Goal: Information Seeking & Learning: Check status

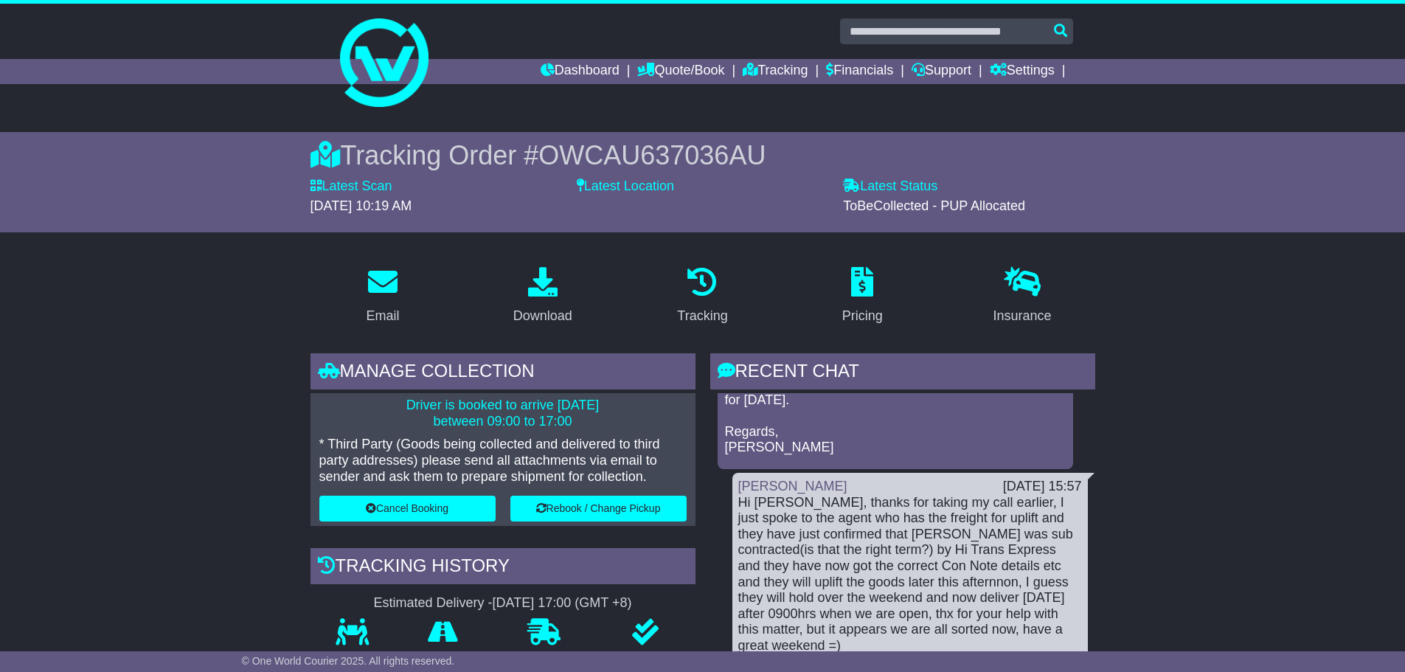
scroll to position [590, 0]
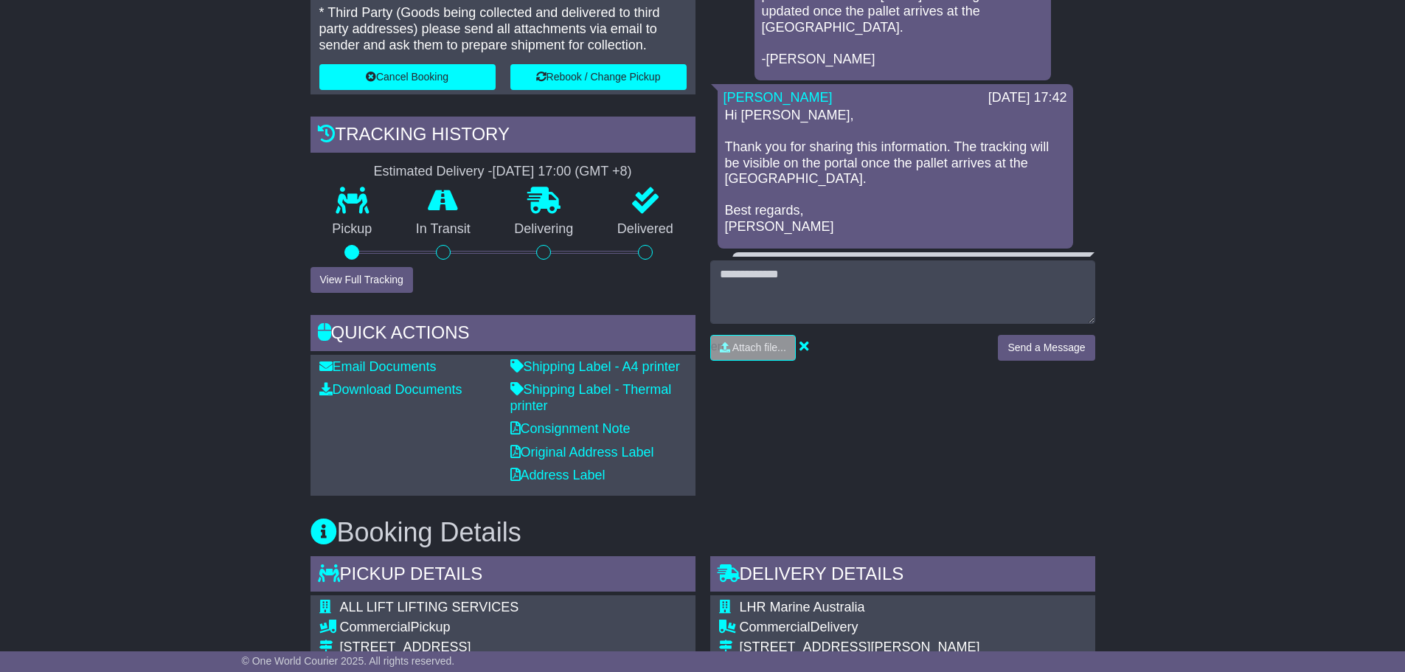
scroll to position [293, 0]
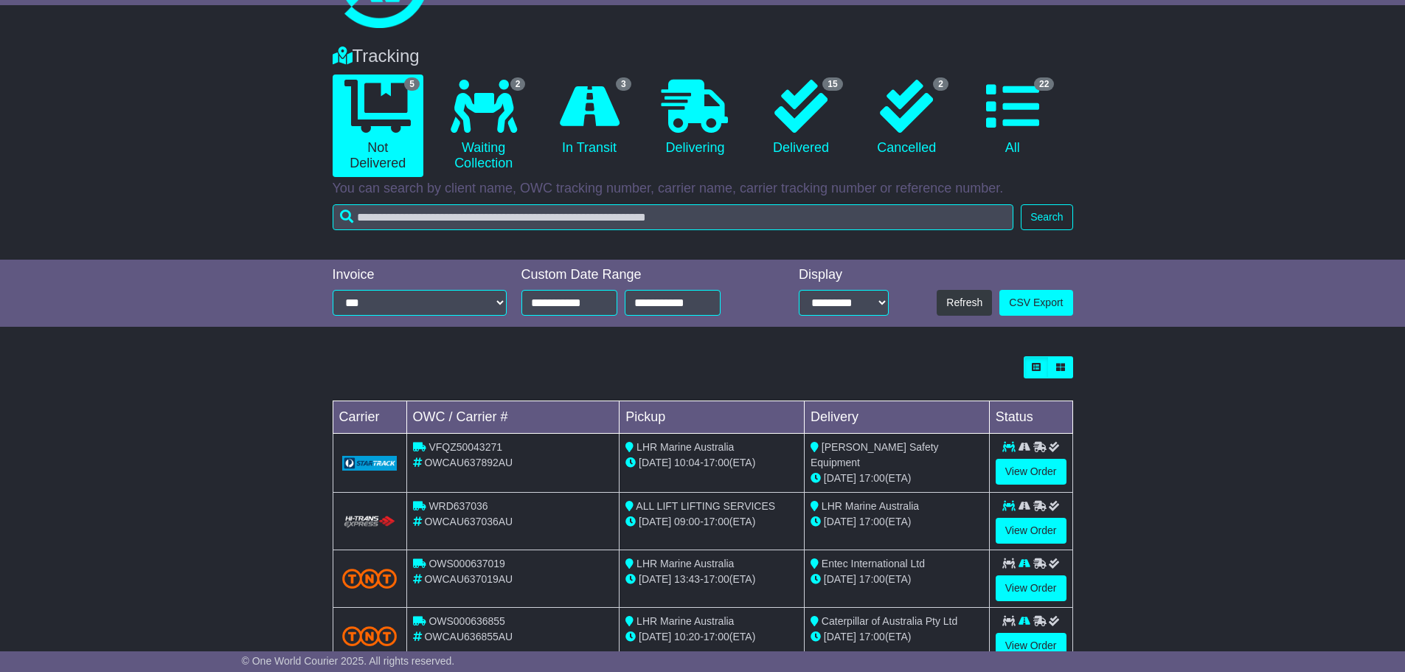
scroll to position [181, 0]
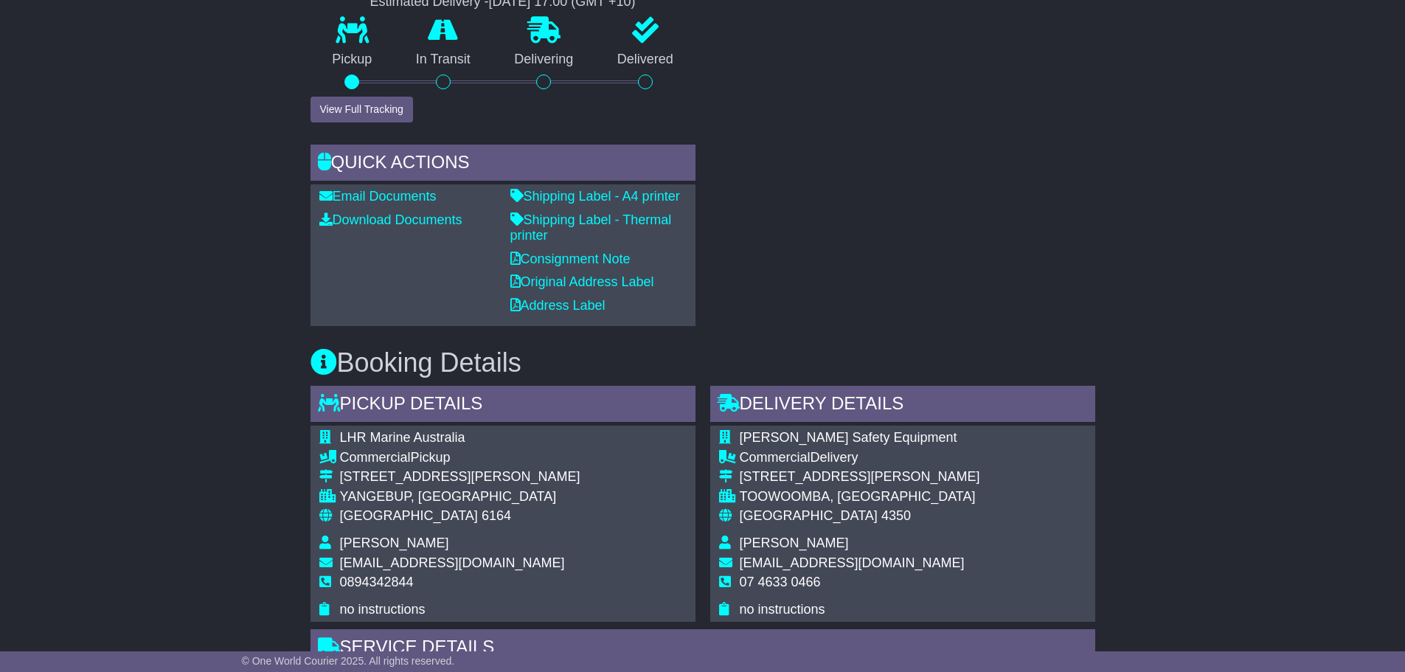
scroll to position [664, 0]
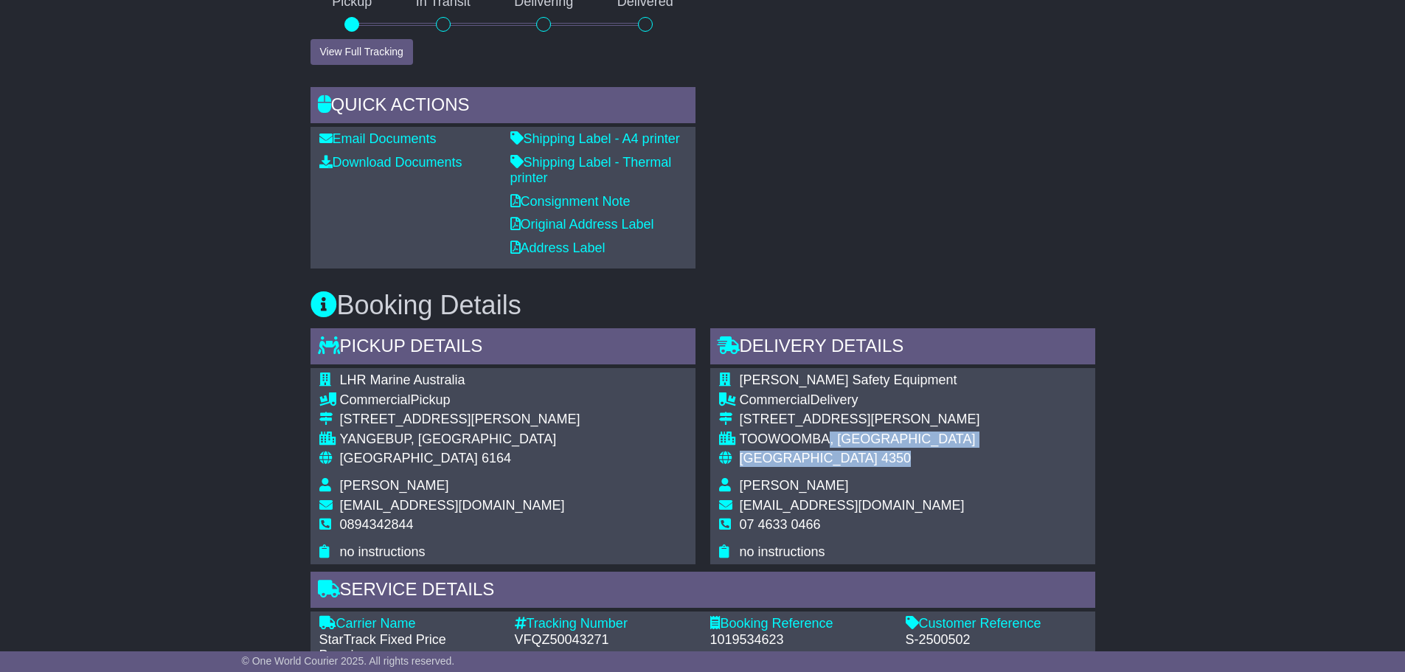
drag, startPoint x: 828, startPoint y: 440, endPoint x: 929, endPoint y: 485, distance: 110.6
click at [872, 477] on tbody "Taylor Safety Equipment Commercial Delivery 303 Taylor Street TOOWOOMBA, QLD Au…" at bounding box center [849, 465] width 261 height 187
click at [1019, 442] on div "Taylor Safety Equipment Commercial Delivery 303 Taylor Street TOOWOOMBA, QLD Au…" at bounding box center [902, 466] width 385 height 196
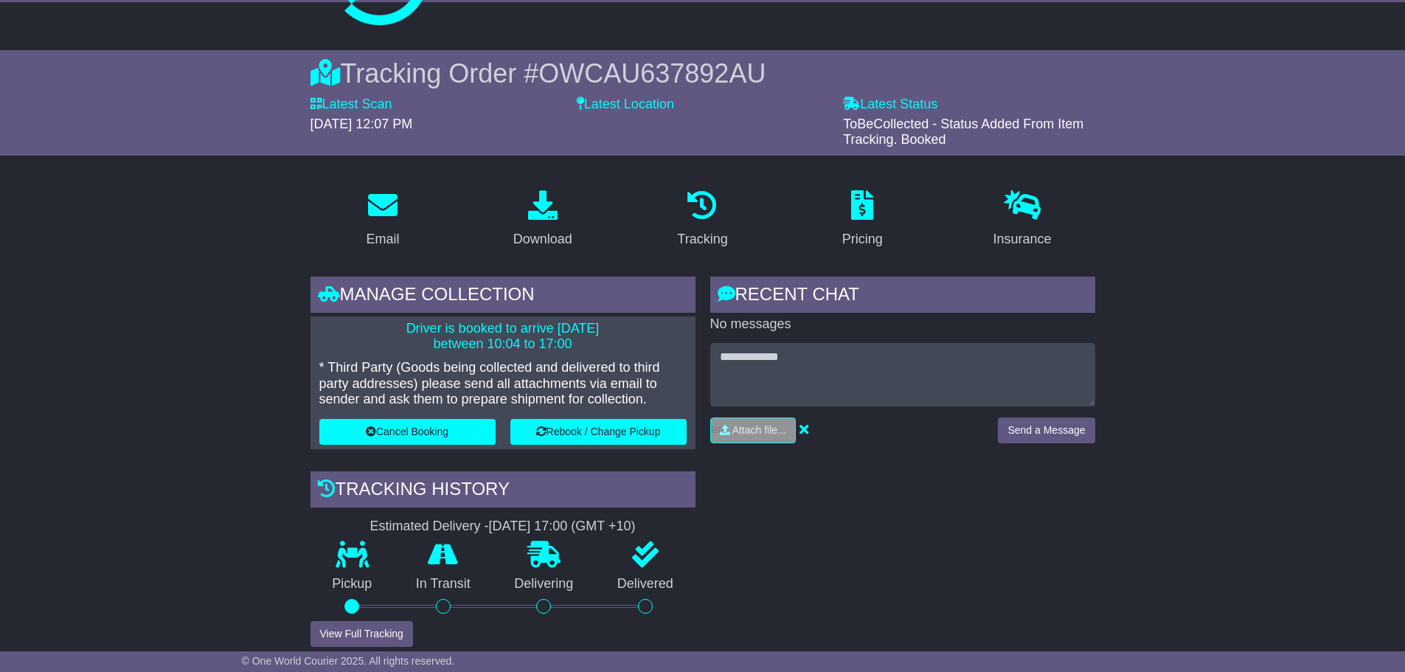
scroll to position [0, 0]
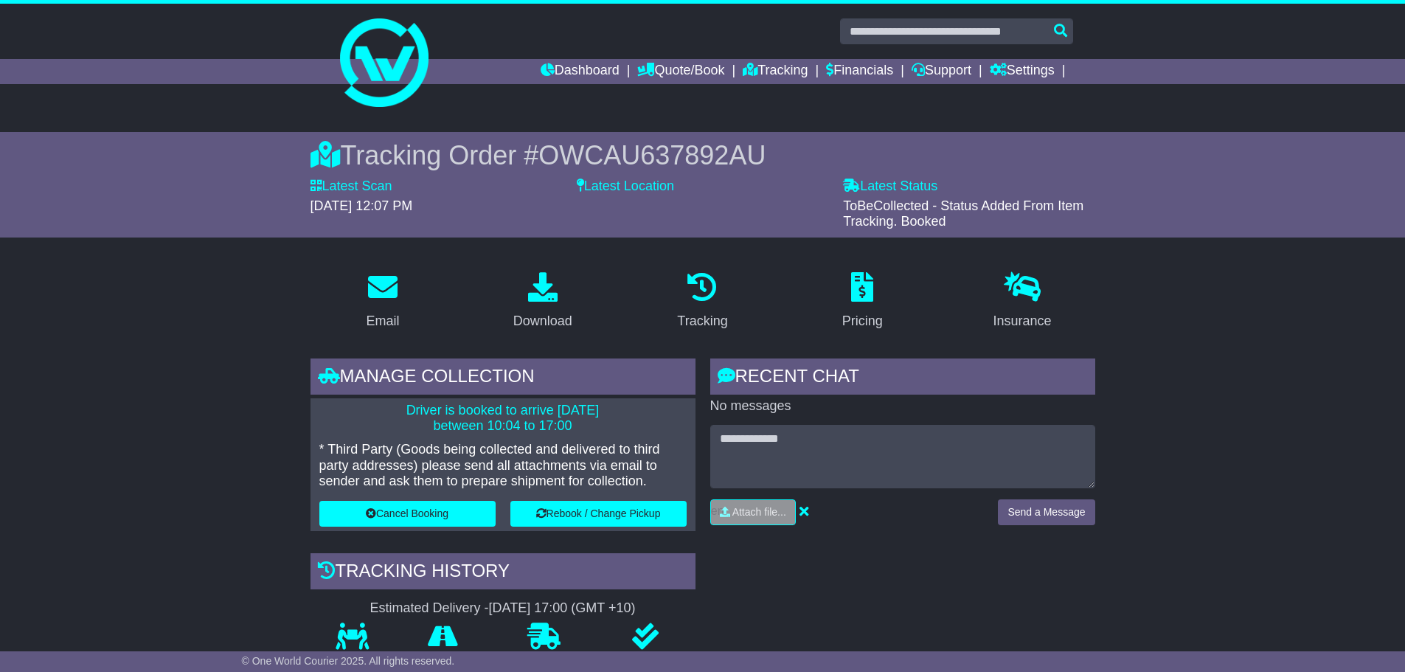
click at [711, 153] on span "OWCAU637892AU" at bounding box center [651, 155] width 227 height 30
copy span "OWCAU637892AU"
drag, startPoint x: 1292, startPoint y: 431, endPoint x: 1271, endPoint y: 412, distance: 27.7
